Goal: Information Seeking & Learning: Learn about a topic

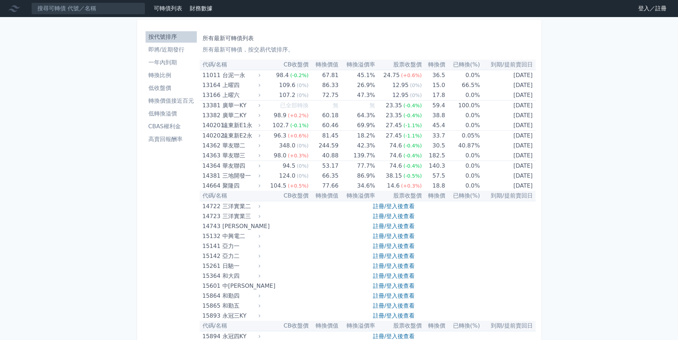
click at [123, 6] on input at bounding box center [88, 8] width 114 height 12
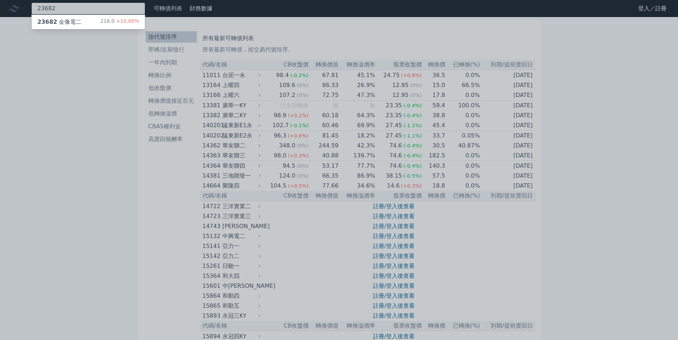
type input "23682"
click at [109, 25] on div "218.0 +10.00%" at bounding box center [119, 22] width 39 height 9
click at [128, 97] on div at bounding box center [339, 170] width 678 height 340
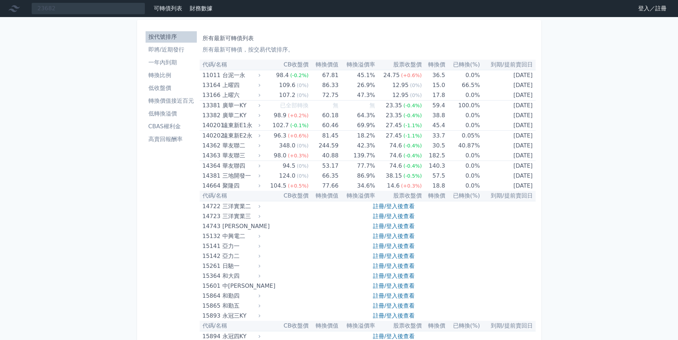
click at [169, 78] on li "轉換比例" at bounding box center [171, 75] width 51 height 9
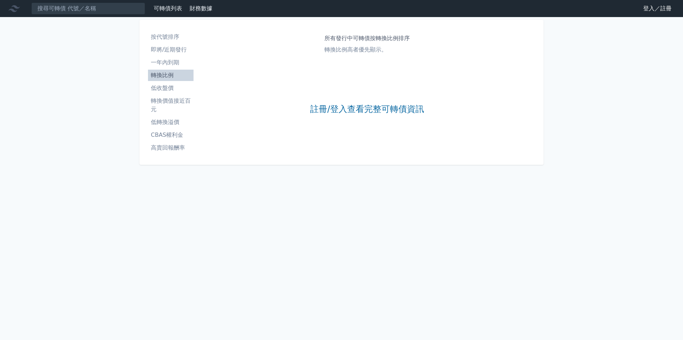
click at [653, 5] on link "登入／註冊" at bounding box center [658, 8] width 40 height 11
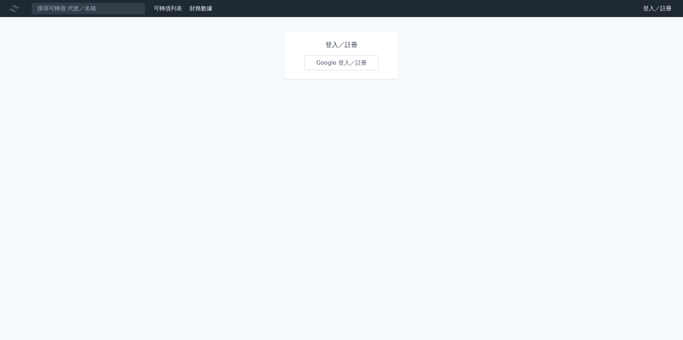
click at [355, 68] on link "Google 登入／註冊" at bounding box center [342, 63] width 74 height 15
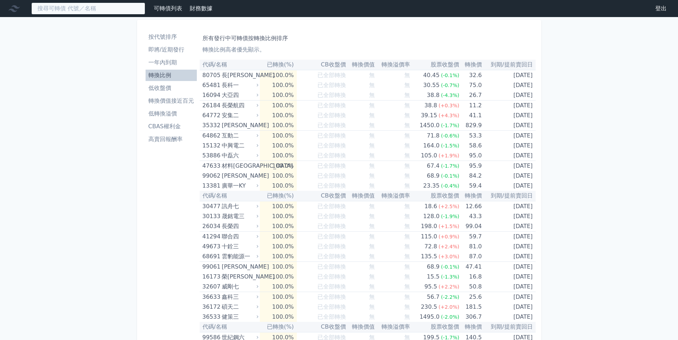
click at [107, 10] on input at bounding box center [88, 8] width 114 height 12
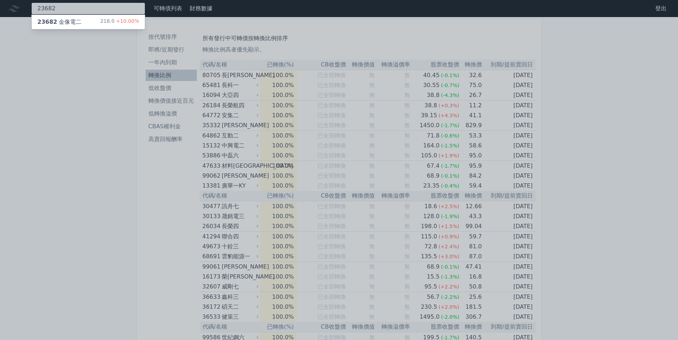
type input "23682"
click at [110, 25] on div "218.0 +10.00%" at bounding box center [119, 22] width 39 height 9
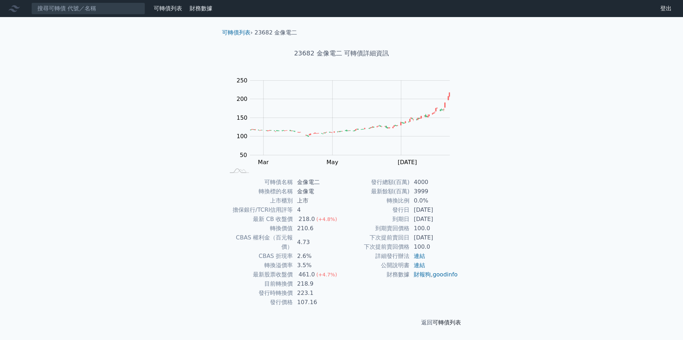
click at [441, 319] on link "可轉債列表" at bounding box center [447, 322] width 28 height 7
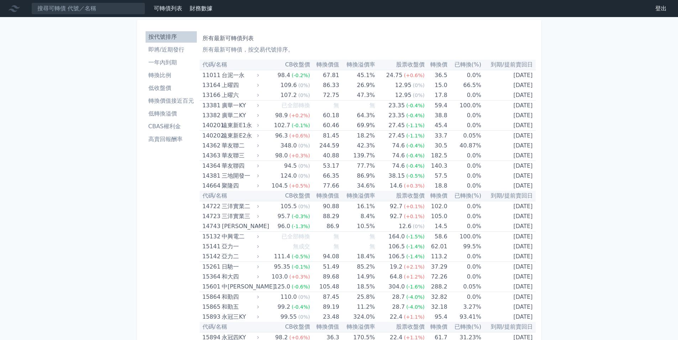
click at [168, 76] on li "轉換比例" at bounding box center [171, 75] width 51 height 9
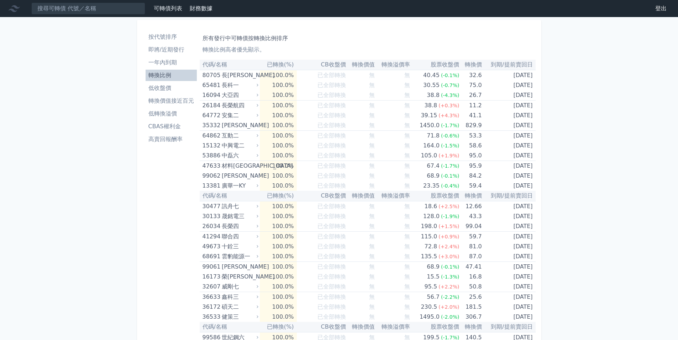
click at [213, 65] on th "代碼/名稱" at bounding box center [230, 65] width 60 height 10
click at [232, 68] on th "代碼/名稱" at bounding box center [230, 65] width 60 height 10
click at [180, 38] on li "按代號排序" at bounding box center [171, 37] width 51 height 9
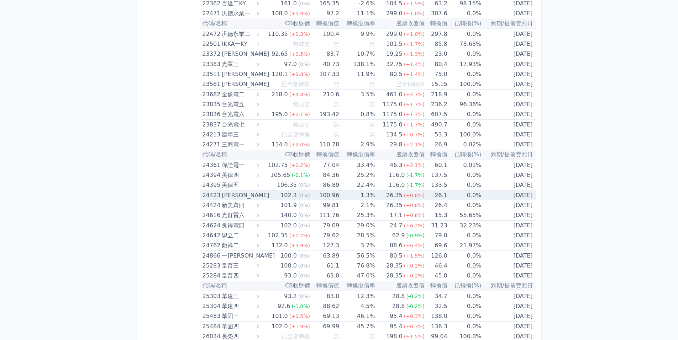
scroll to position [712, 0]
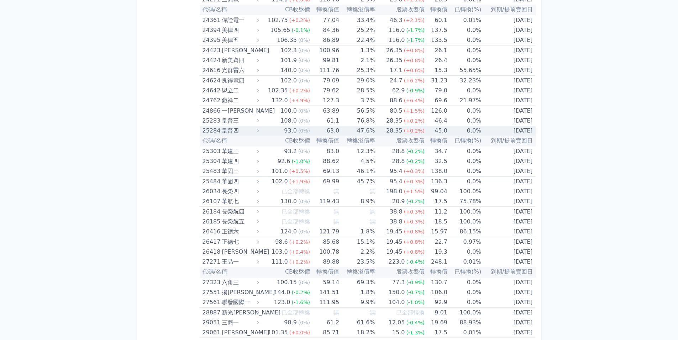
drag, startPoint x: 400, startPoint y: 111, endPoint x: 396, endPoint y: 103, distance: 9.4
drag, startPoint x: 386, startPoint y: 99, endPoint x: 373, endPoint y: 101, distance: 13.0
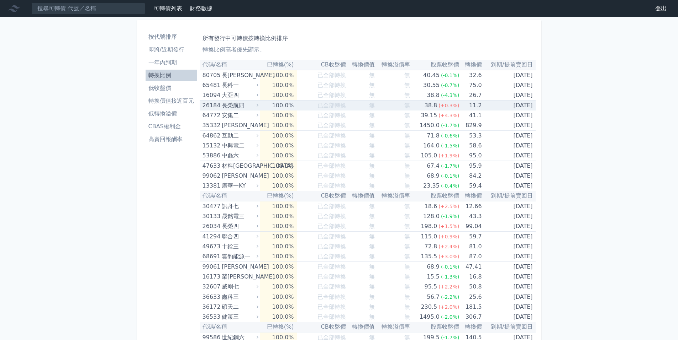
drag, startPoint x: 348, startPoint y: 104, endPoint x: 346, endPoint y: 101, distance: 3.8
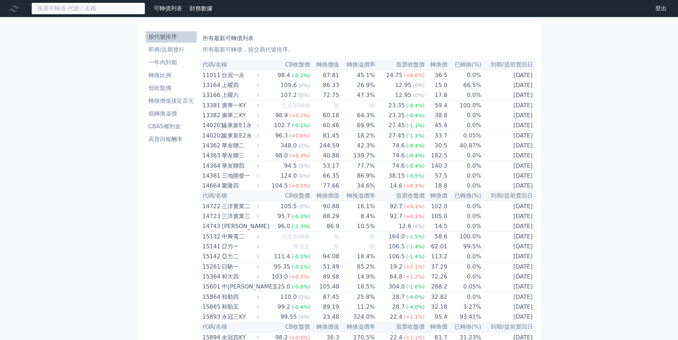
click at [109, 12] on input at bounding box center [88, 8] width 114 height 12
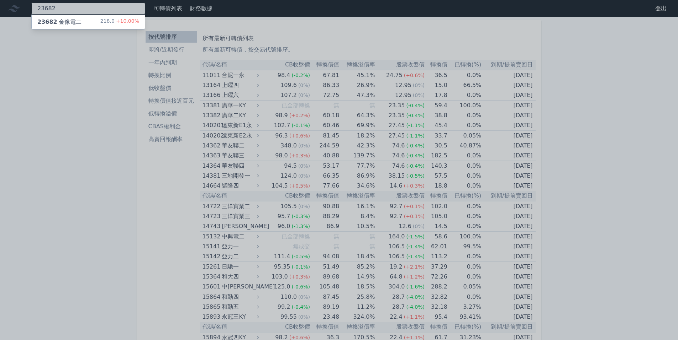
type input "23682"
click at [101, 23] on div "23682 金像電二 218.0 +10.00%" at bounding box center [88, 22] width 113 height 14
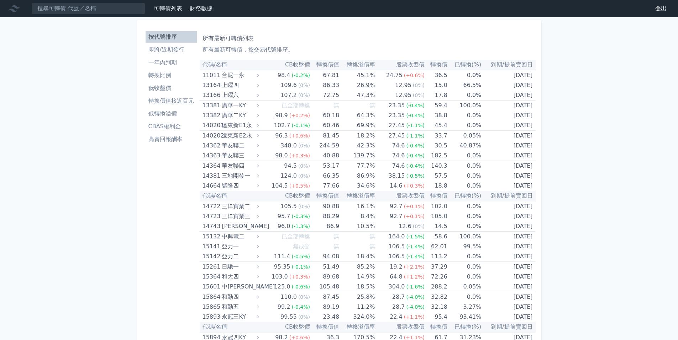
drag, startPoint x: 101, startPoint y: 20, endPoint x: 100, endPoint y: 11, distance: 8.6
click at [99, 6] on input at bounding box center [88, 8] width 114 height 12
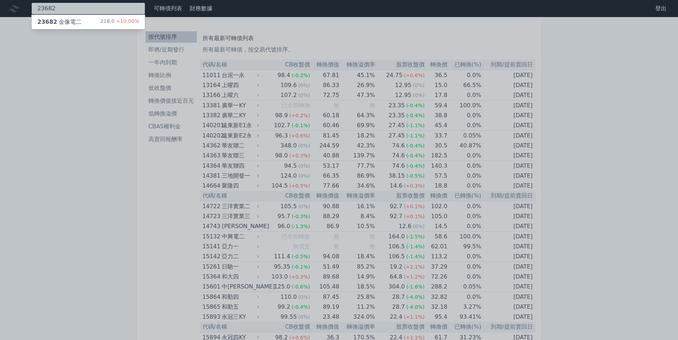
type input "23682"
click at [94, 25] on div "23682 金像電二 218.0 +10.00%" at bounding box center [88, 22] width 113 height 14
